Goal: Navigation & Orientation: Go to known website

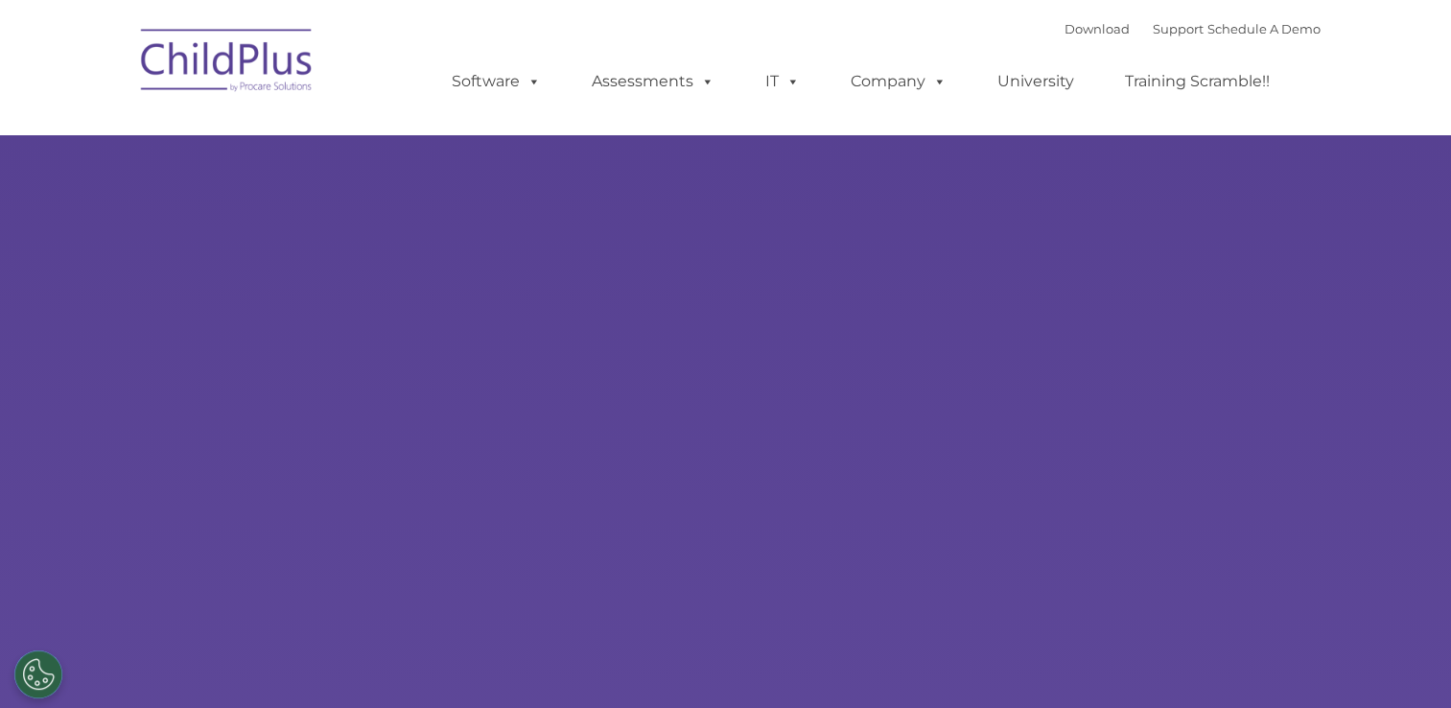
type input ""
select select "MEDIUM"
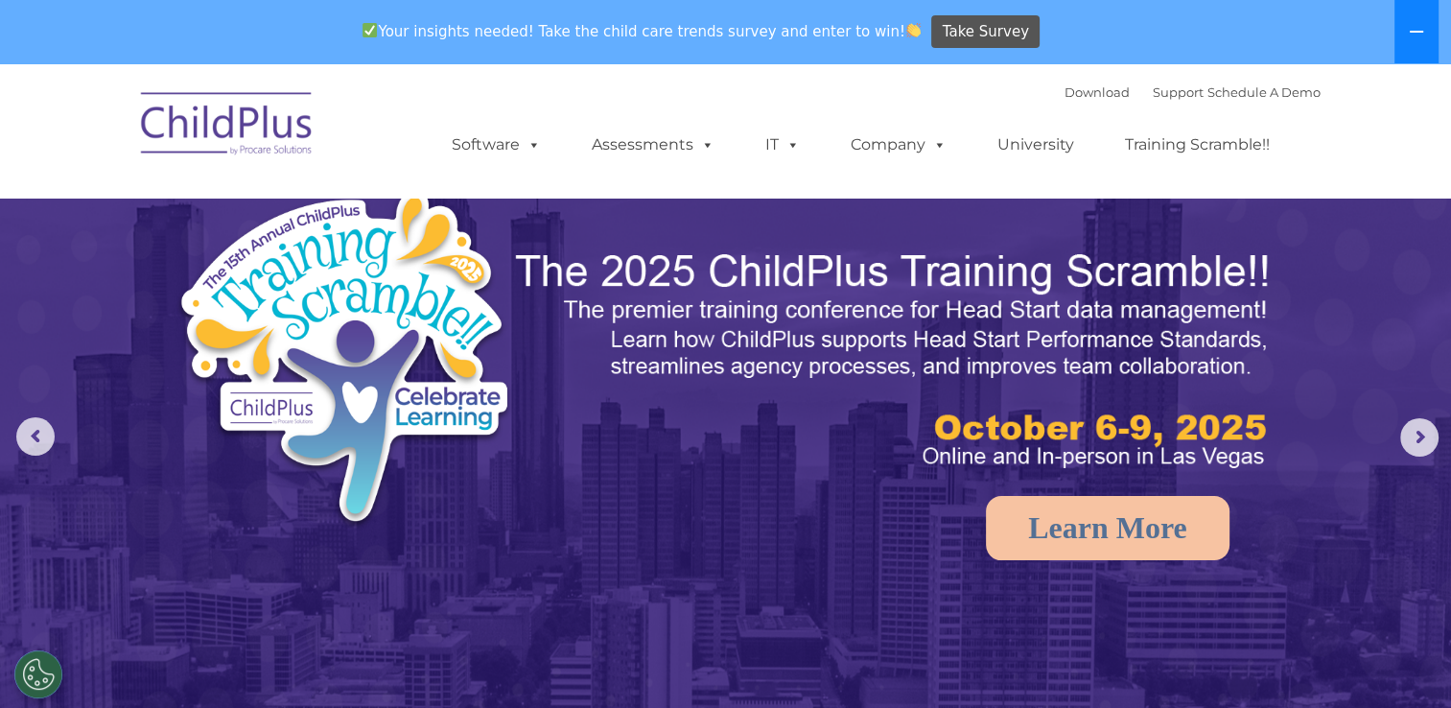
click at [1424, 39] on button at bounding box center [1417, 31] width 44 height 63
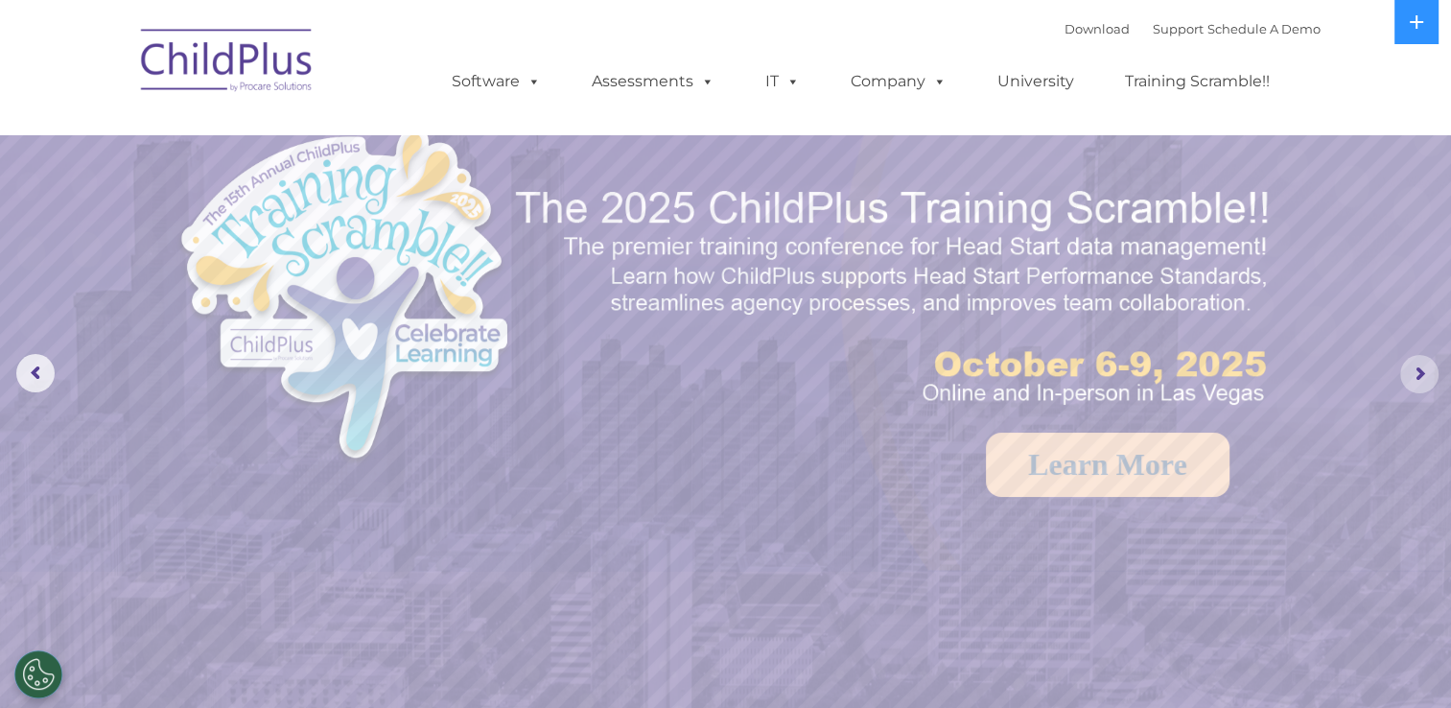
click at [1416, 375] on rs-arrow at bounding box center [1420, 374] width 38 height 38
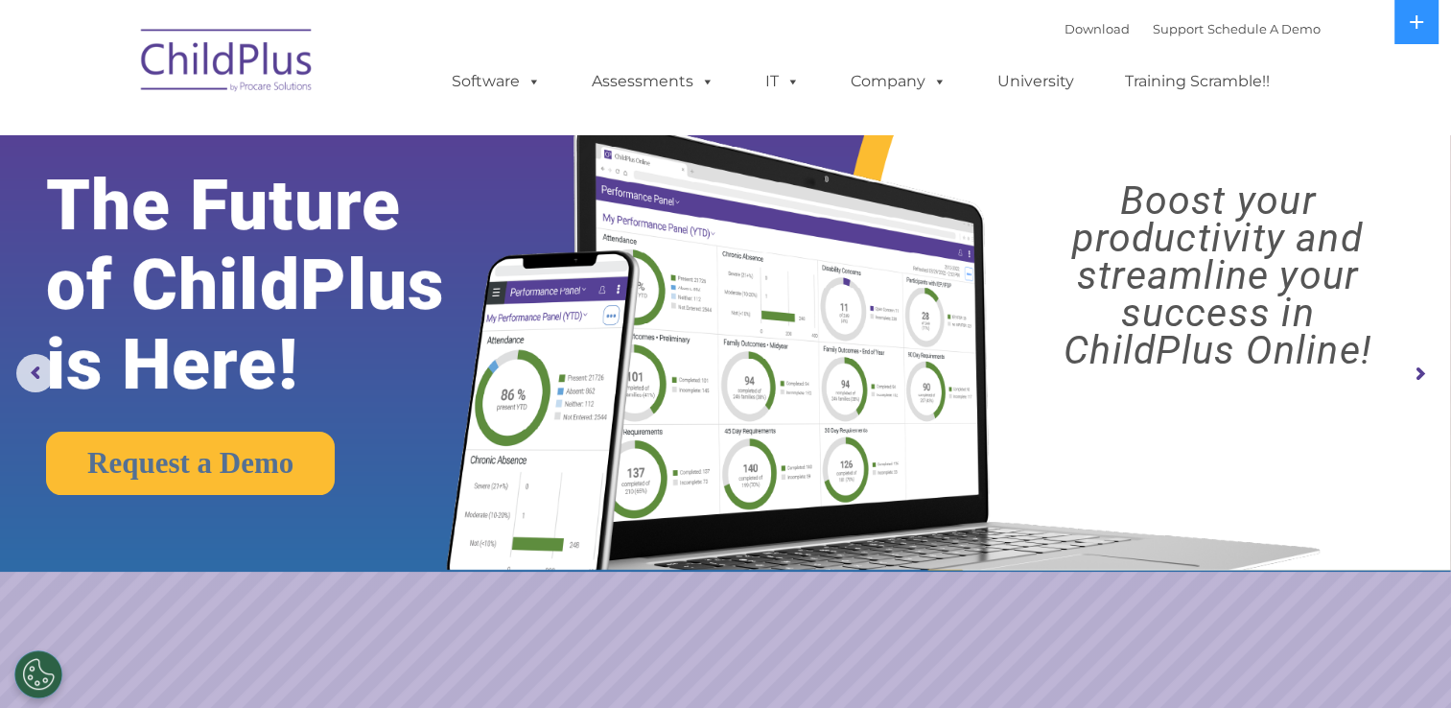
click at [1416, 375] on rs-arrow at bounding box center [1420, 374] width 38 height 38
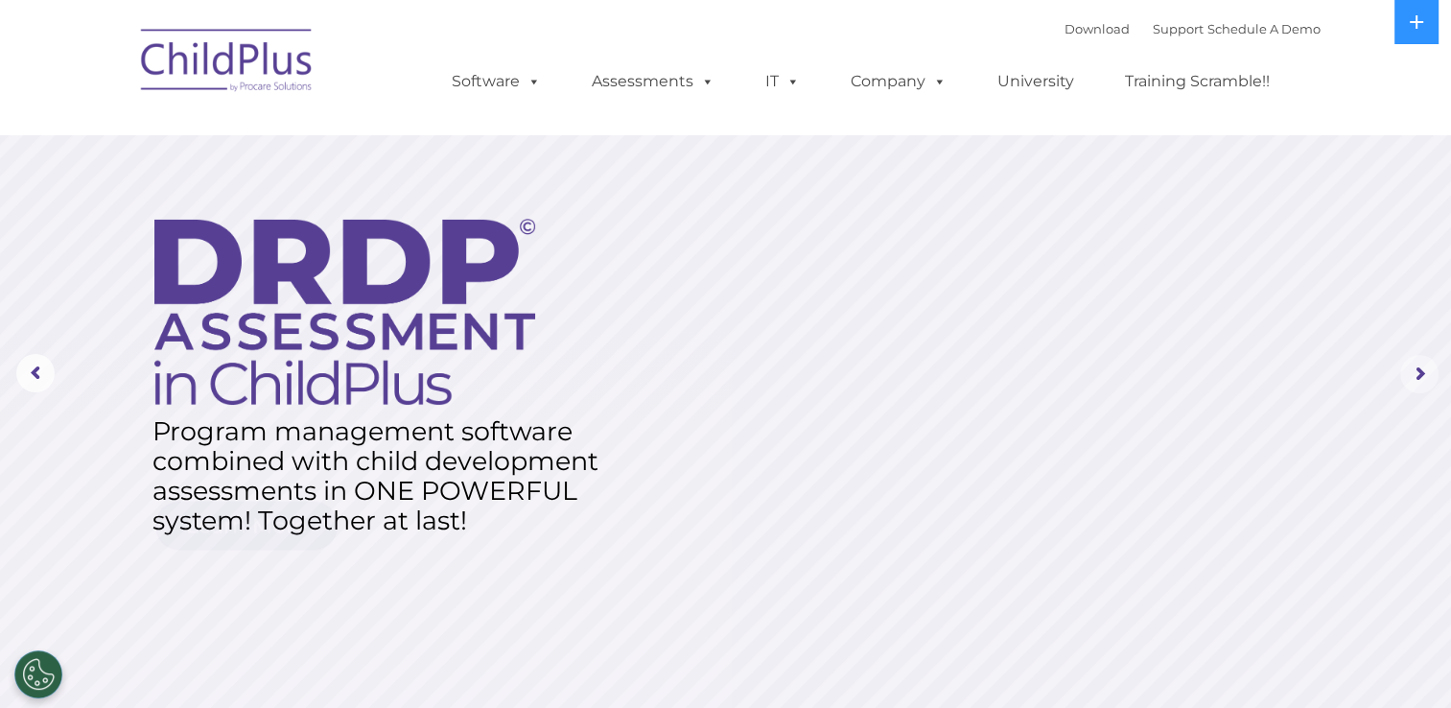
click at [1416, 375] on rs-arrow at bounding box center [1420, 374] width 38 height 38
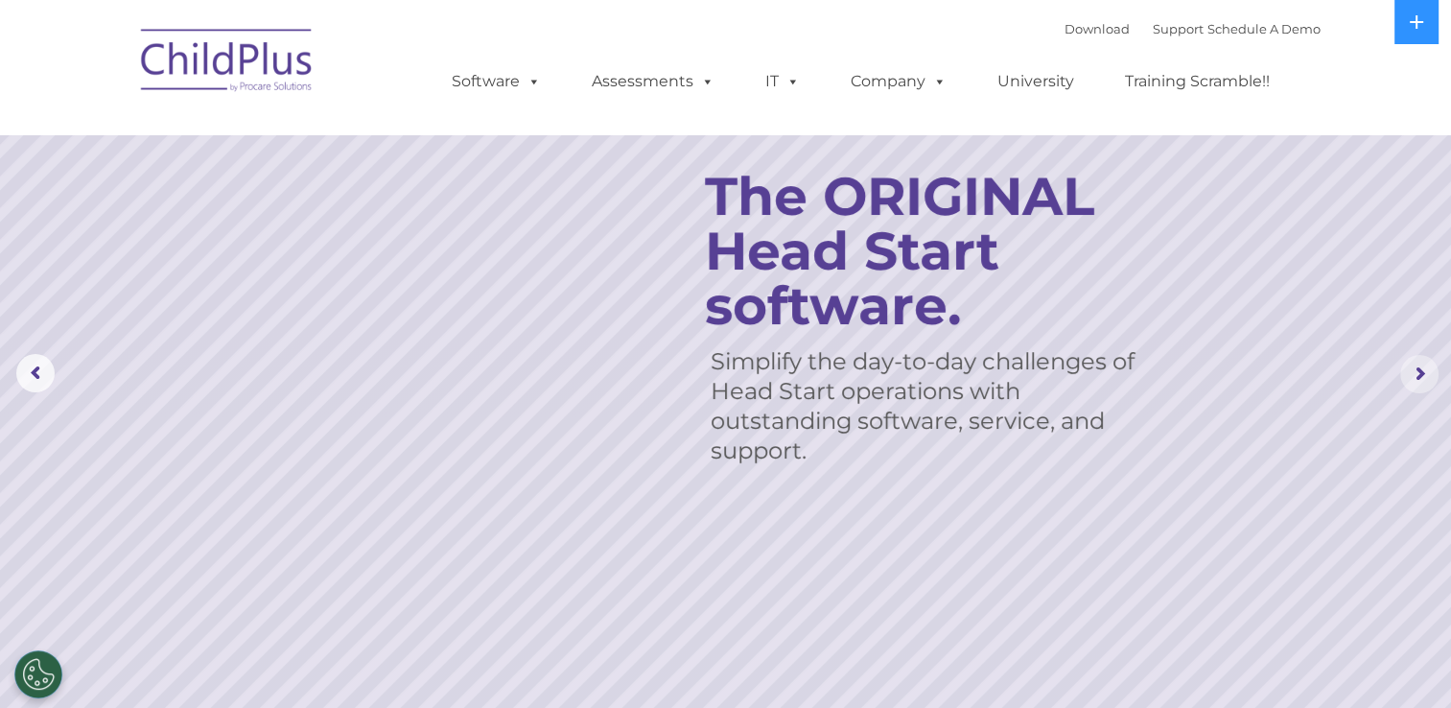
click at [1416, 375] on rs-arrow at bounding box center [1420, 374] width 38 height 38
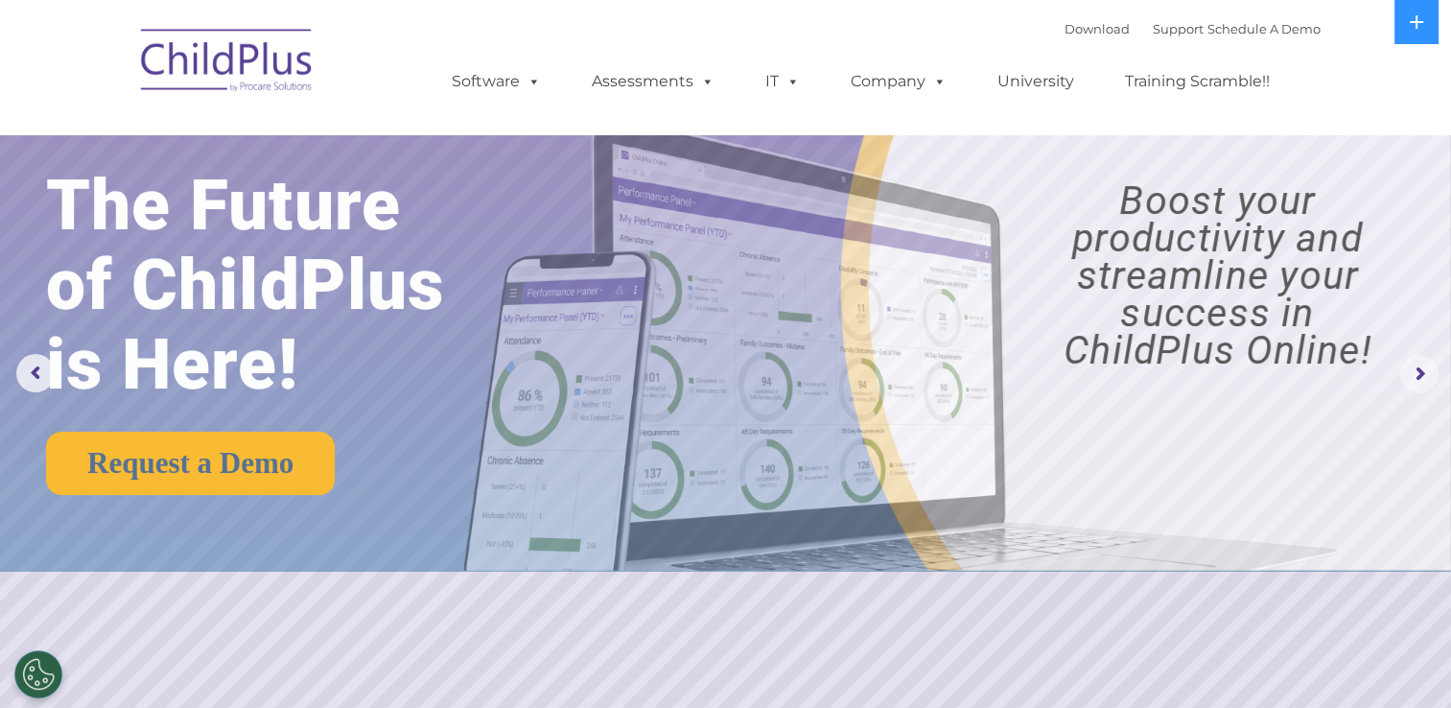
click at [1416, 375] on rs-arrow at bounding box center [1420, 374] width 38 height 38
